Goal: Complete application form

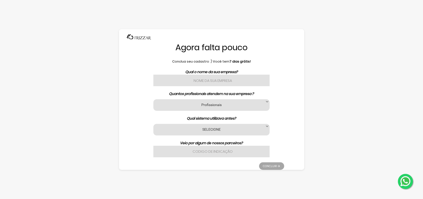
click at [239, 77] on input "text" at bounding box center [211, 80] width 116 height 12
type input "Venoz Tattoo"
click at [240, 116] on p "Qual sistema utilizava antes?" at bounding box center [211, 118] width 145 height 5
click at [240, 107] on div "Profissionais 1 2 3 a 6 7 a 11 12 a 17 18 ou mais Profissionais" at bounding box center [211, 105] width 116 height 12
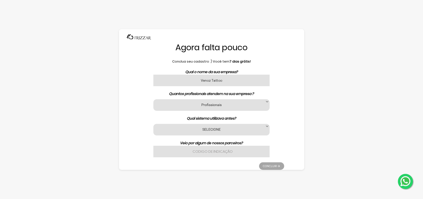
drag, startPoint x: 273, startPoint y: 100, endPoint x: 271, endPoint y: 101, distance: 3.3
click at [272, 101] on div "Qual o nome da sua empresa? Venoz Tattoo Quantos profissionais atendem na sua e…" at bounding box center [211, 113] width 145 height 88
click at [266, 103] on span at bounding box center [266, 101] width 5 height 5
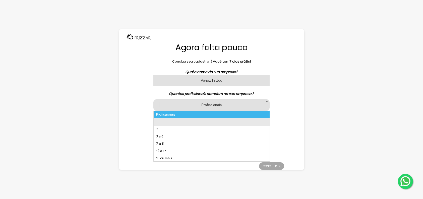
click at [172, 122] on li "1" at bounding box center [211, 121] width 116 height 7
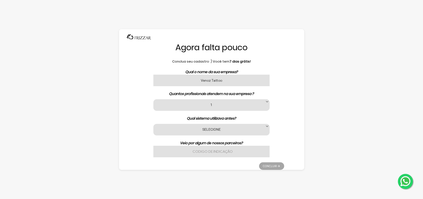
click at [226, 131] on label "SELECIONE" at bounding box center [210, 129] width 103 height 5
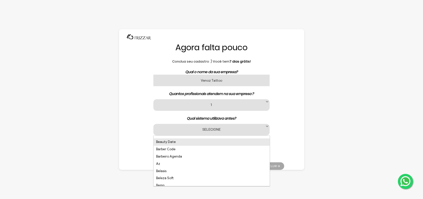
scroll to position [75, 0]
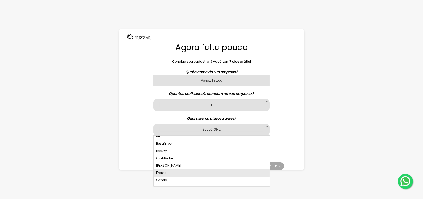
click at [210, 170] on li "Fresha" at bounding box center [211, 172] width 116 height 7
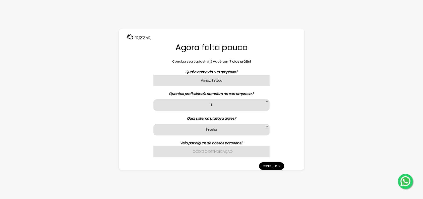
click at [266, 162] on link "Concluir" at bounding box center [271, 166] width 25 height 8
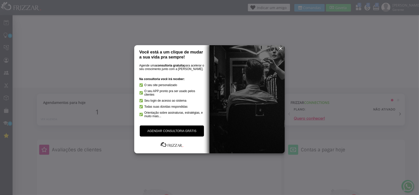
click at [280, 48] on span "reset" at bounding box center [280, 48] width 5 height 5
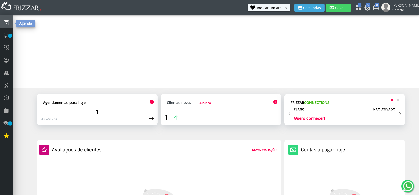
click at [7, 25] on icon at bounding box center [6, 22] width 5 height 7
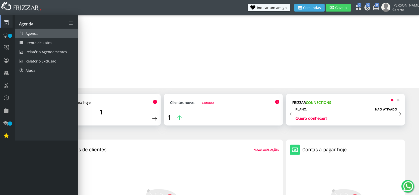
click at [56, 35] on link "Agenda" at bounding box center [46, 33] width 63 height 9
